Goal: Task Accomplishment & Management: Use online tool/utility

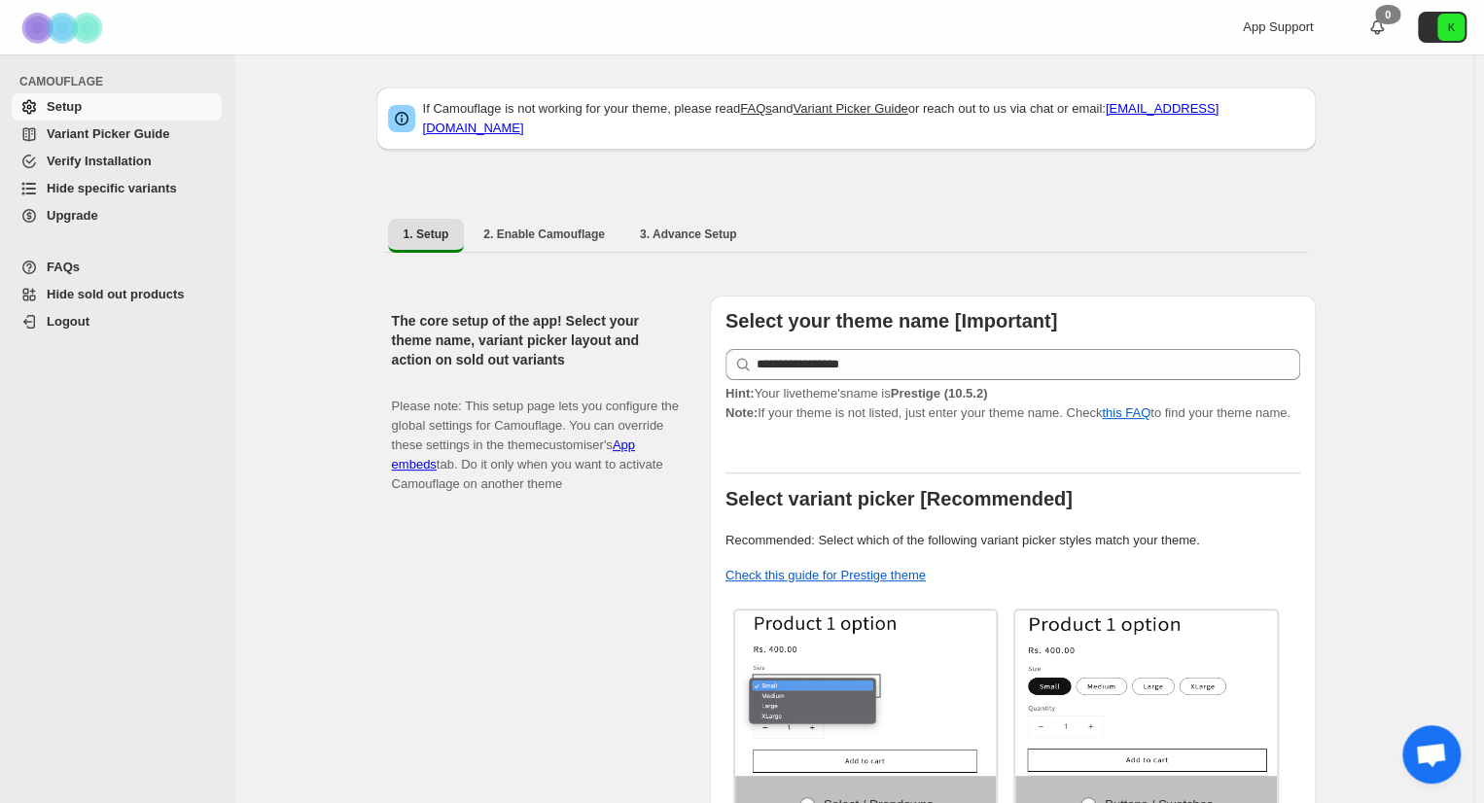
click at [115, 192] on span "Hide specific variants" at bounding box center [112, 188] width 130 height 15
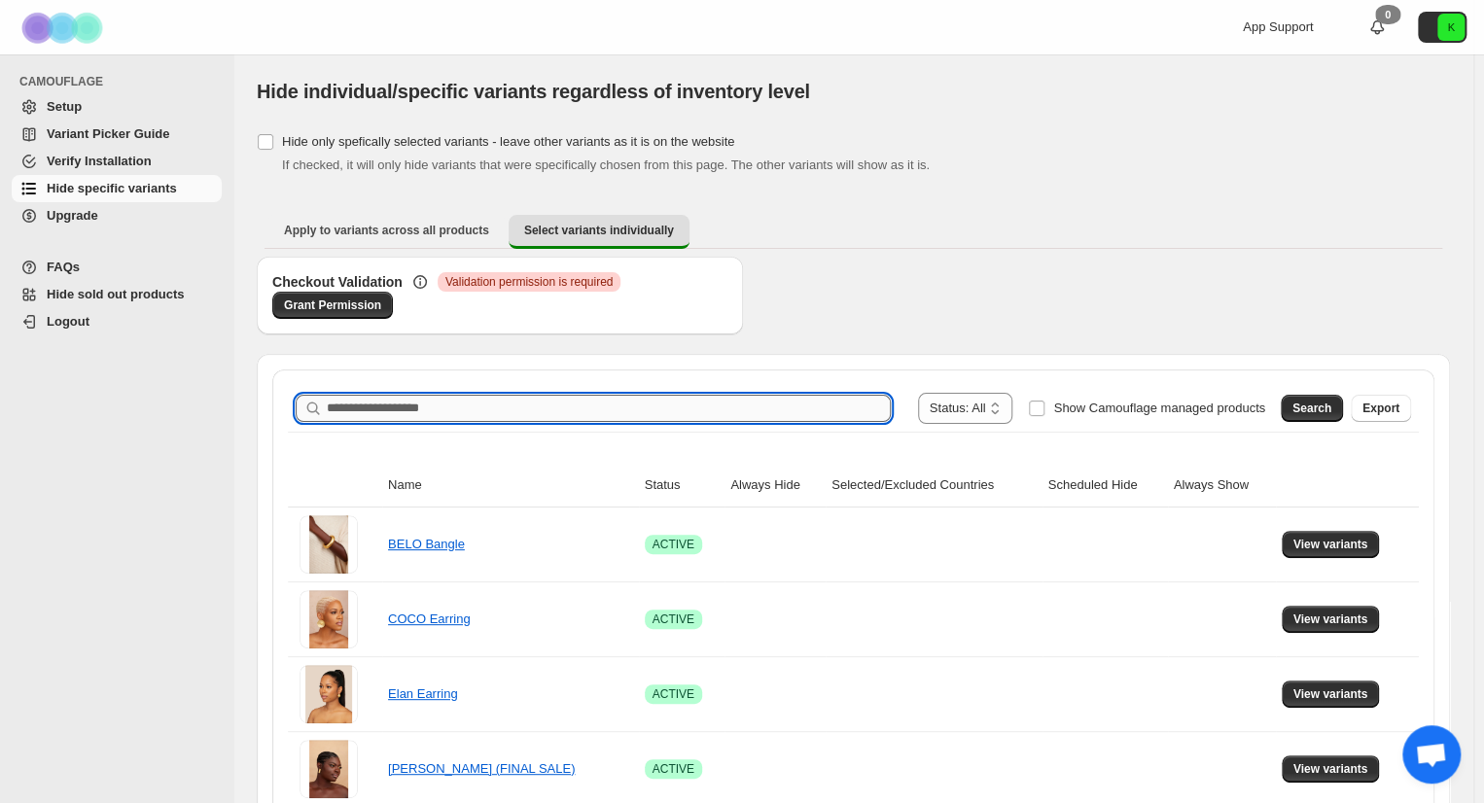
click at [700, 403] on input "Search product name" at bounding box center [609, 408] width 564 height 27
type input "****"
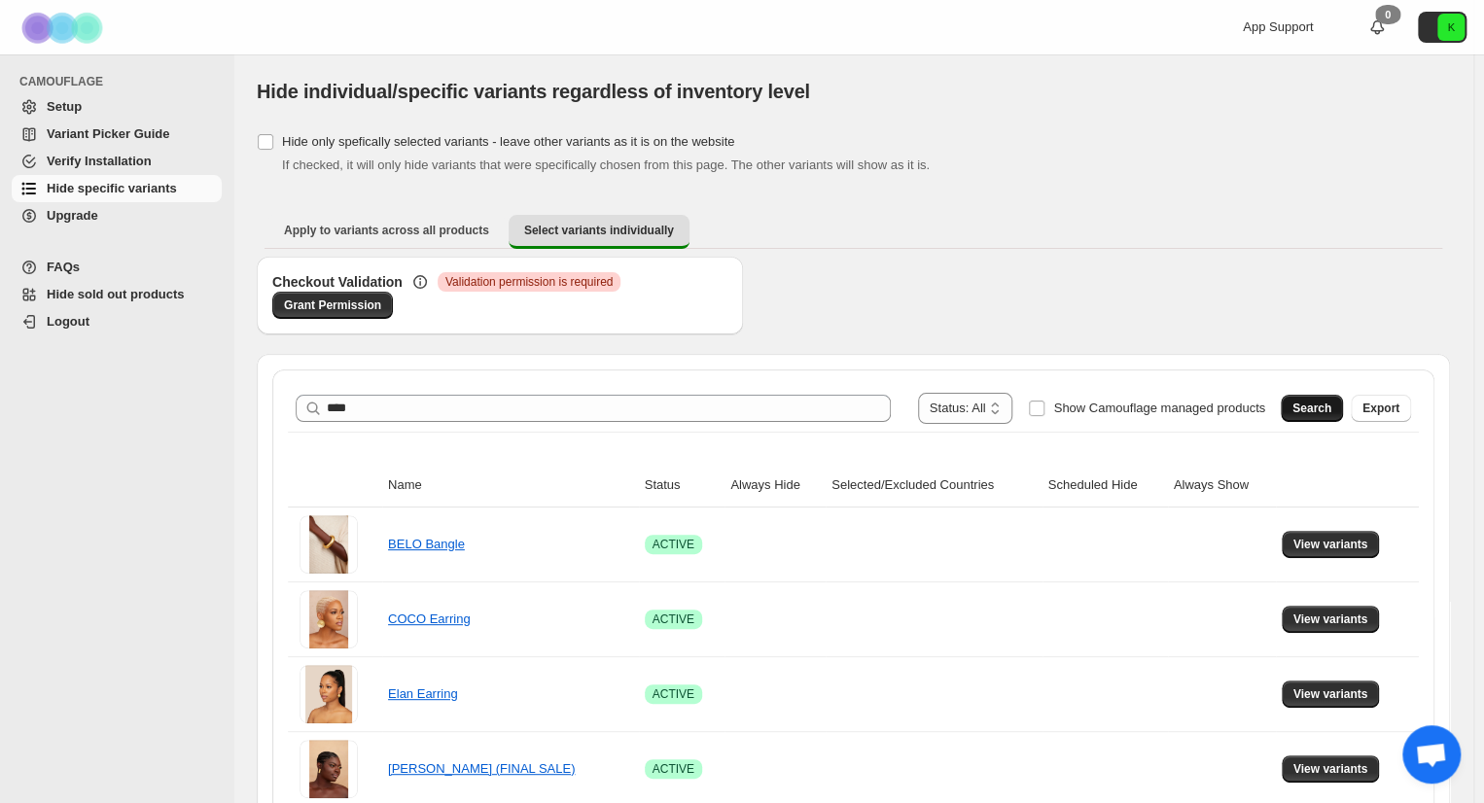
click at [1319, 405] on span "Search" at bounding box center [1311, 409] width 39 height 16
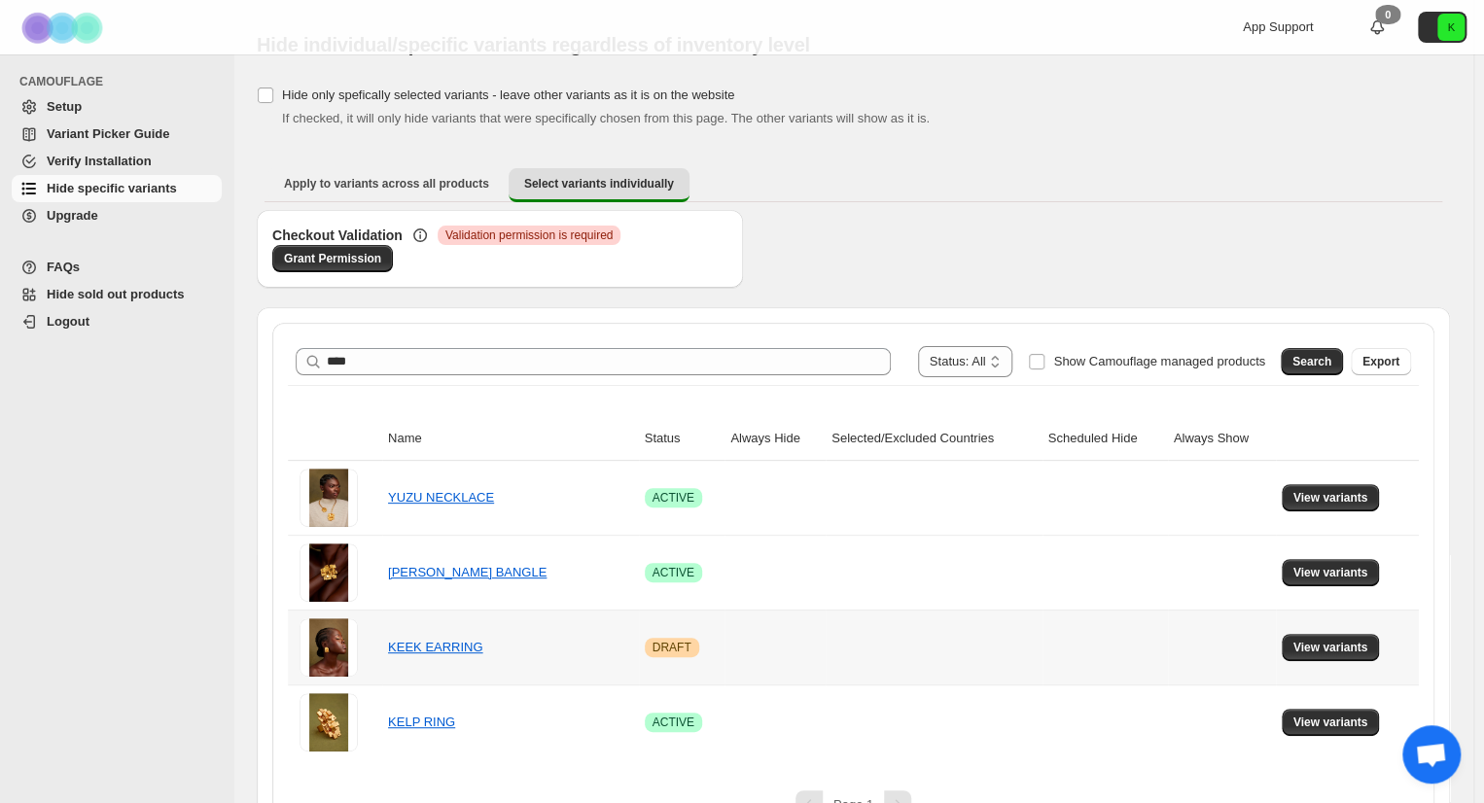
scroll to position [90, 0]
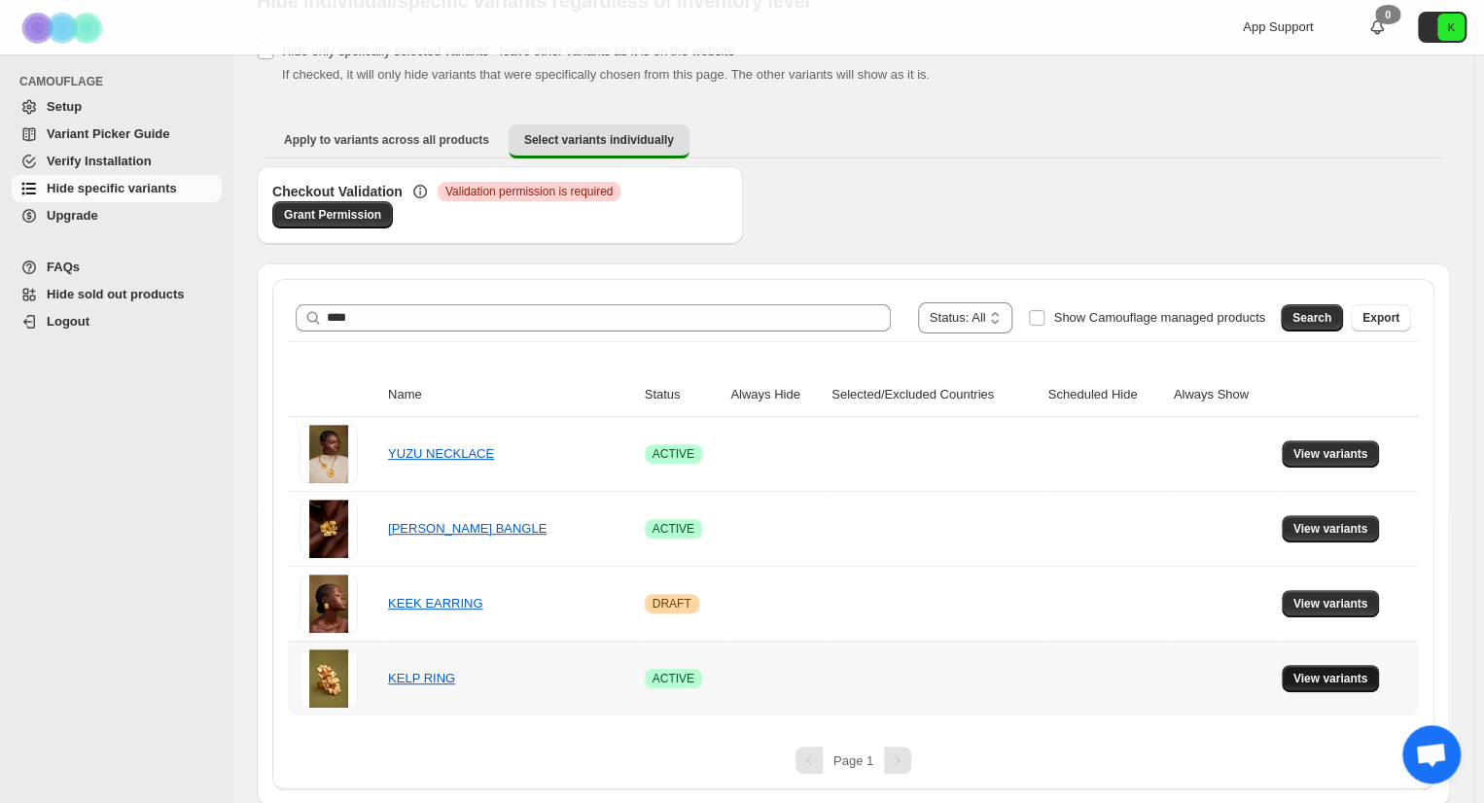
click at [1332, 678] on span "View variants" at bounding box center [1330, 679] width 75 height 16
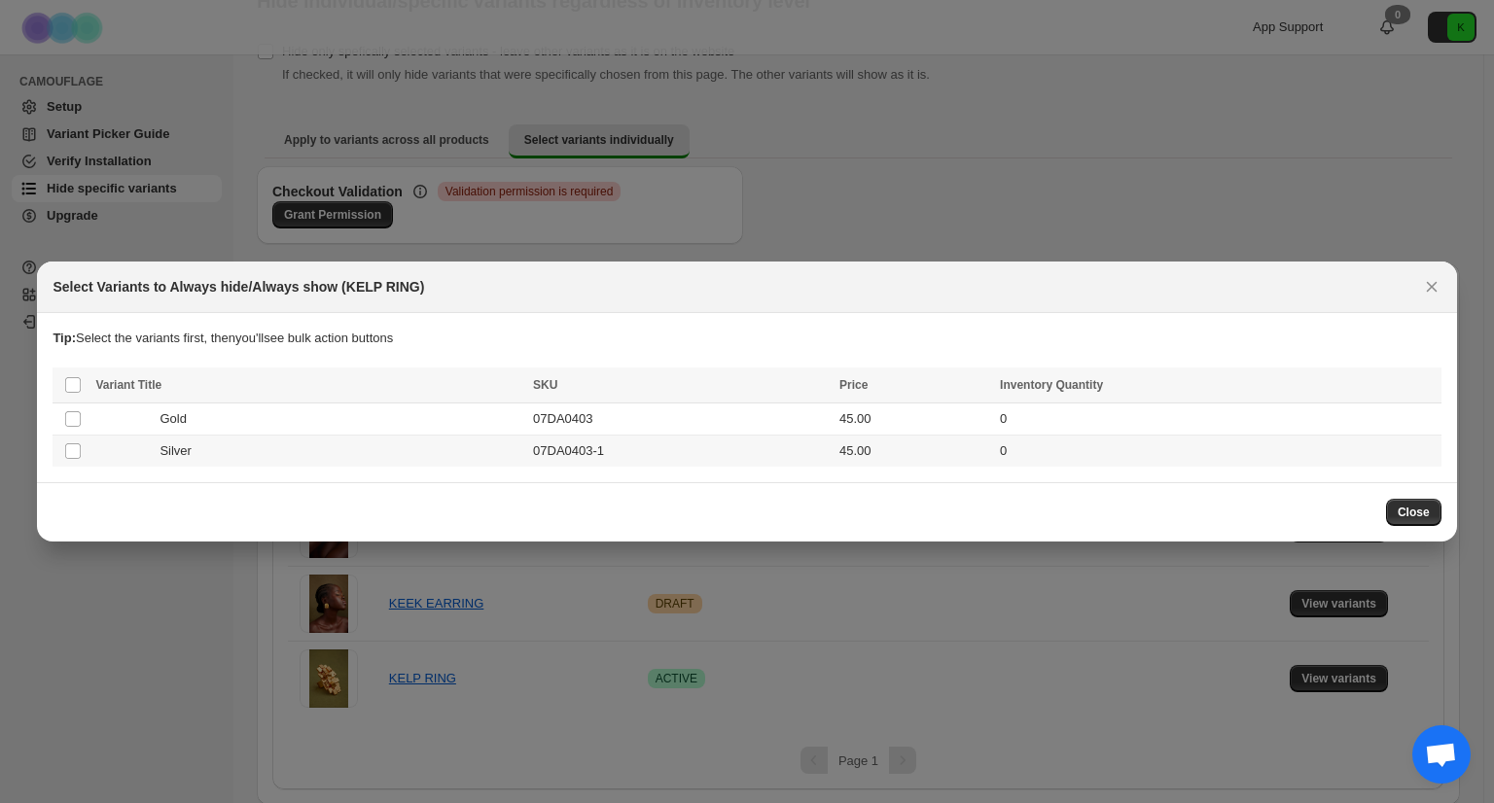
click at [62, 456] on td "Select product variant" at bounding box center [71, 452] width 37 height 32
click at [1020, 376] on button "Always hide" at bounding box center [1004, 386] width 83 height 23
